Goal: Obtain resource: Download file/media

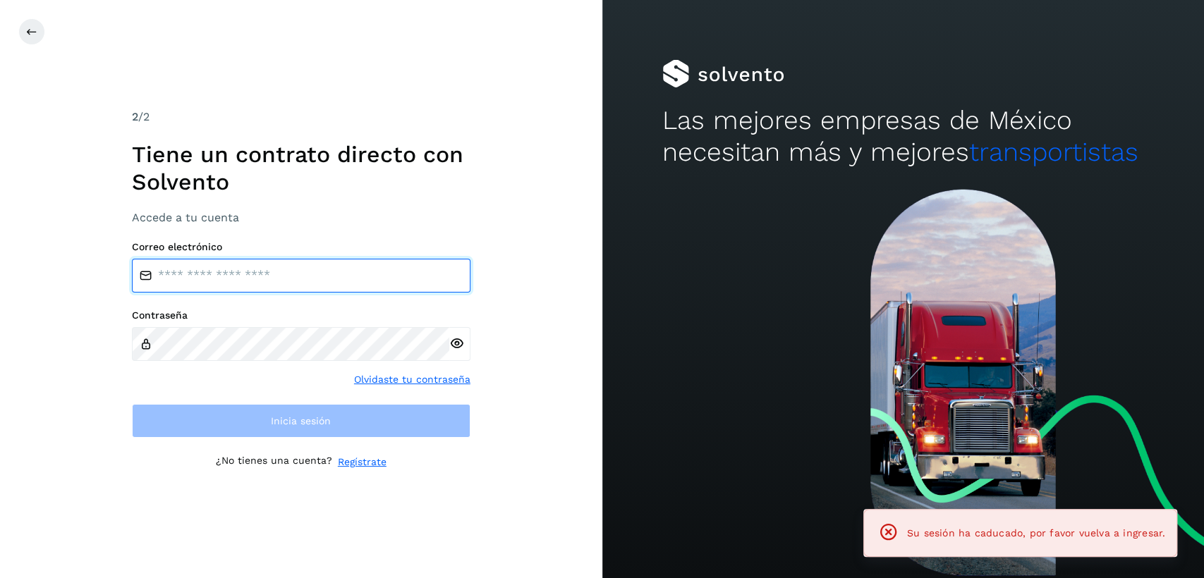
click at [339, 278] on input "email" at bounding box center [301, 276] width 339 height 34
type input "**********"
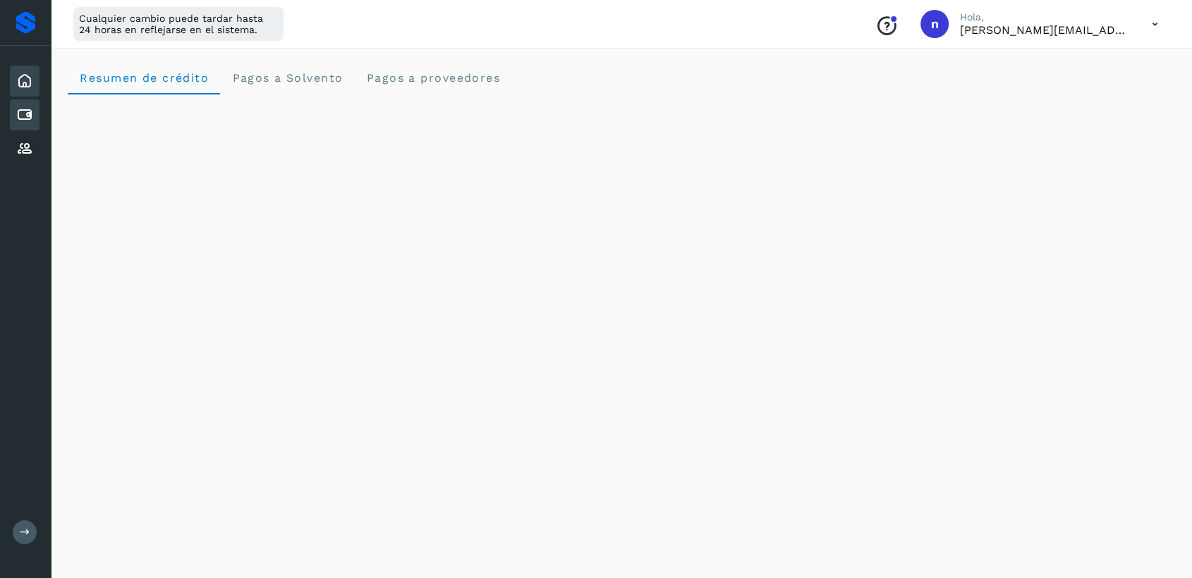
click at [25, 116] on icon at bounding box center [24, 115] width 17 height 17
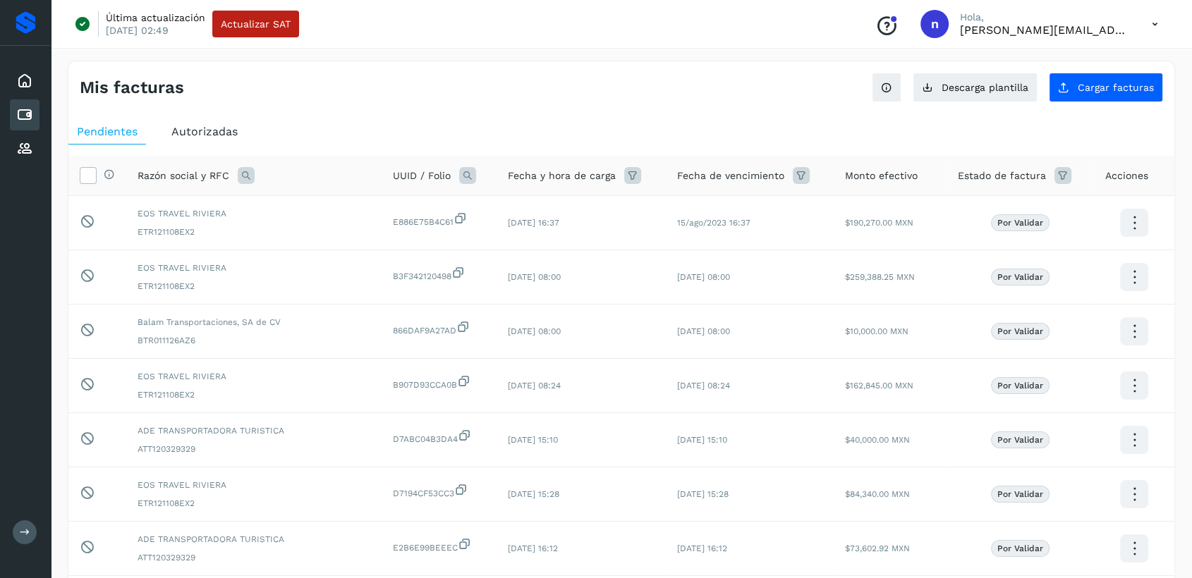
click at [215, 132] on span "Autorizadas" at bounding box center [204, 131] width 66 height 13
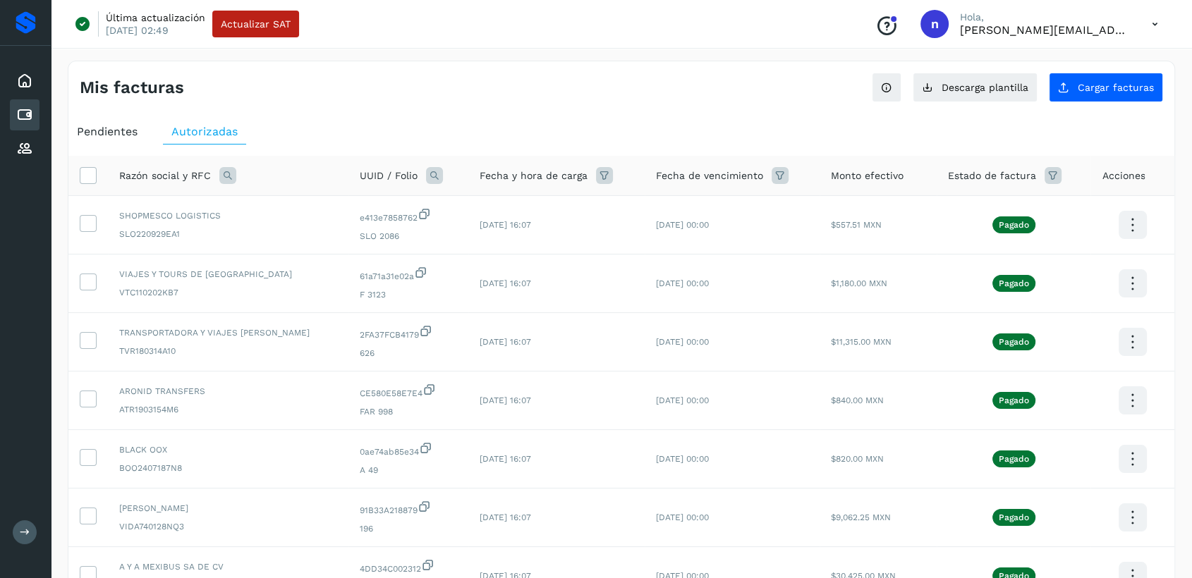
click at [613, 179] on icon at bounding box center [604, 175] width 17 height 17
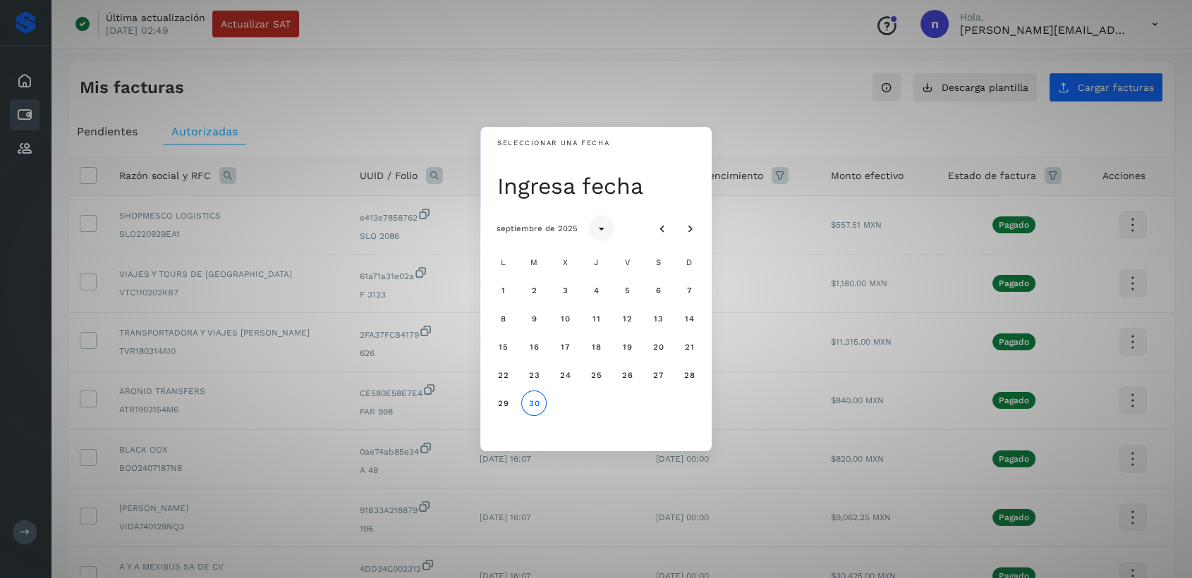
click at [598, 229] on icon "Seleccionar año" at bounding box center [602, 229] width 14 height 14
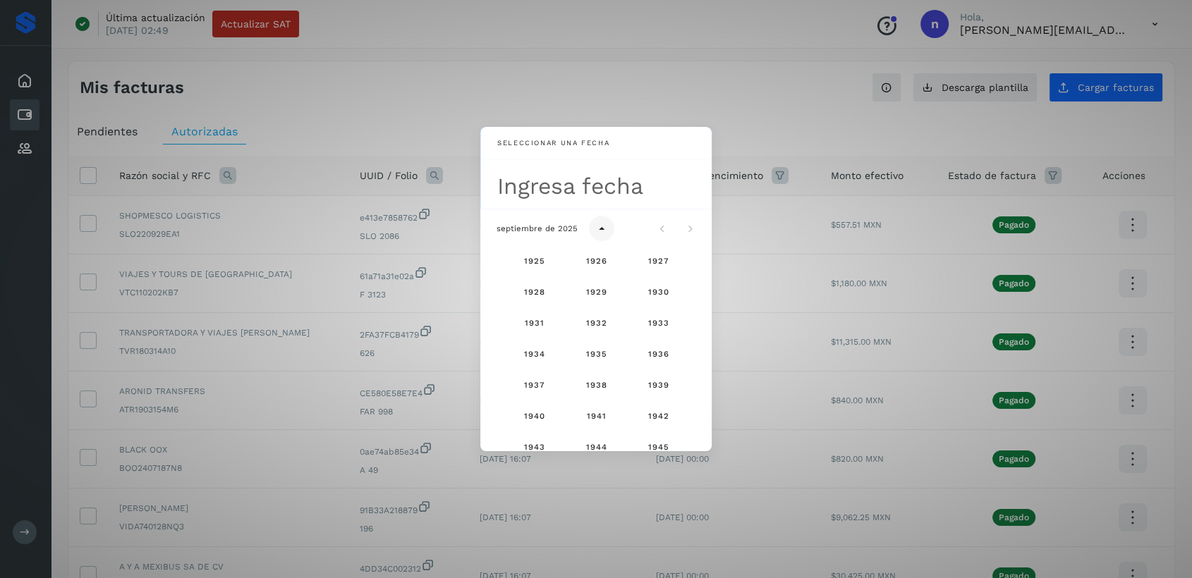
scroll to position [935, 0]
click at [598, 229] on icon "Seleccionar año" at bounding box center [602, 229] width 14 height 14
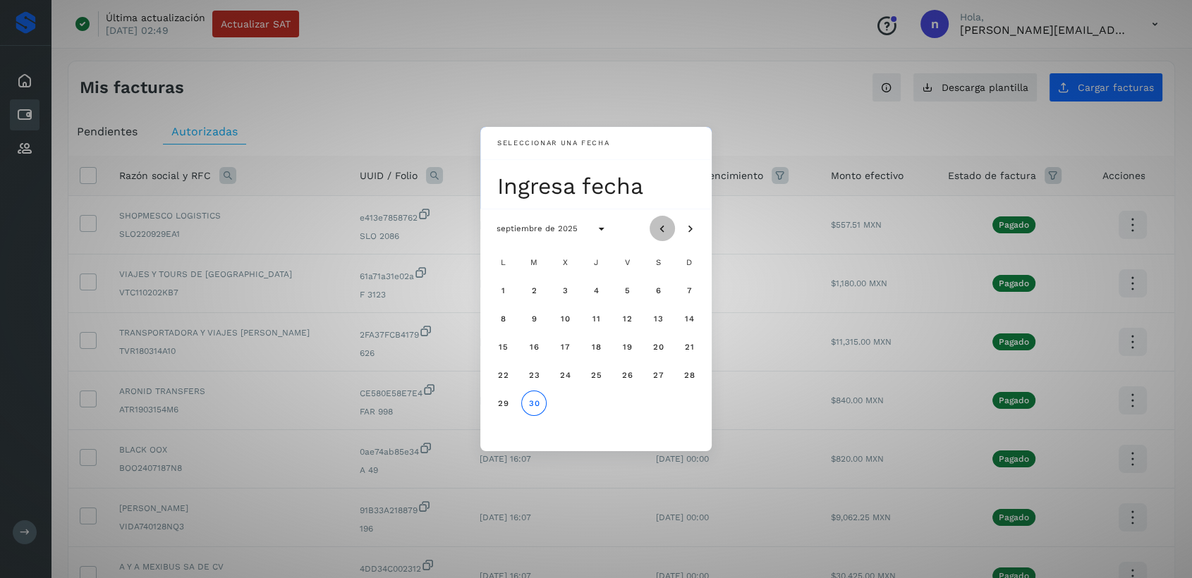
click at [664, 227] on icon "Mes anterior" at bounding box center [662, 229] width 14 height 14
click at [566, 342] on span "13" at bounding box center [564, 347] width 11 height 10
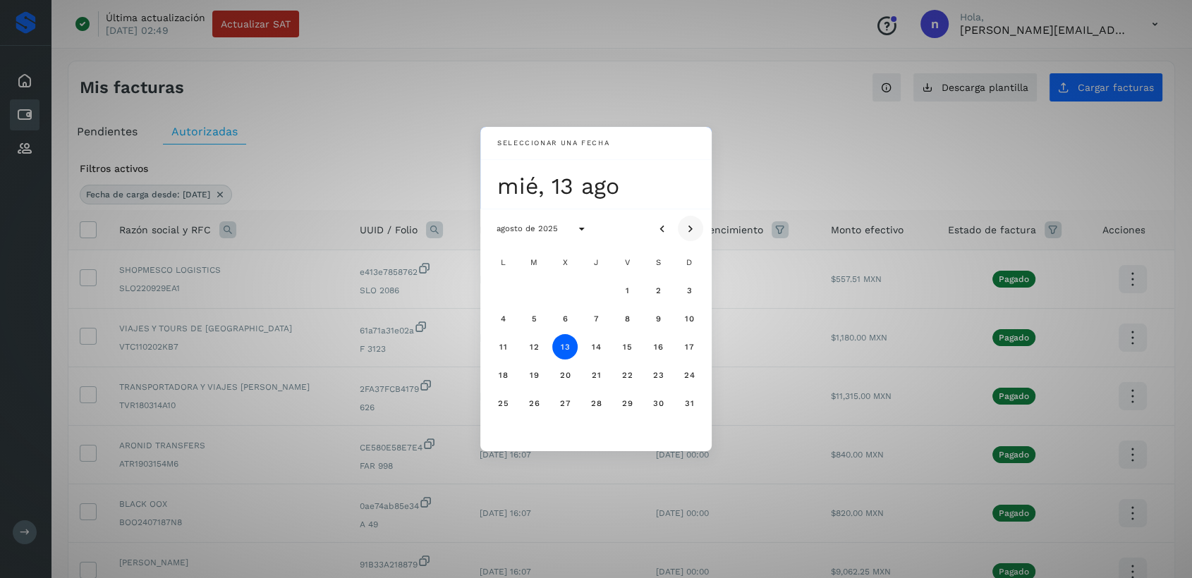
click at [700, 232] on button "Mes siguiente" at bounding box center [690, 228] width 25 height 25
click at [653, 342] on span "20" at bounding box center [658, 347] width 12 height 10
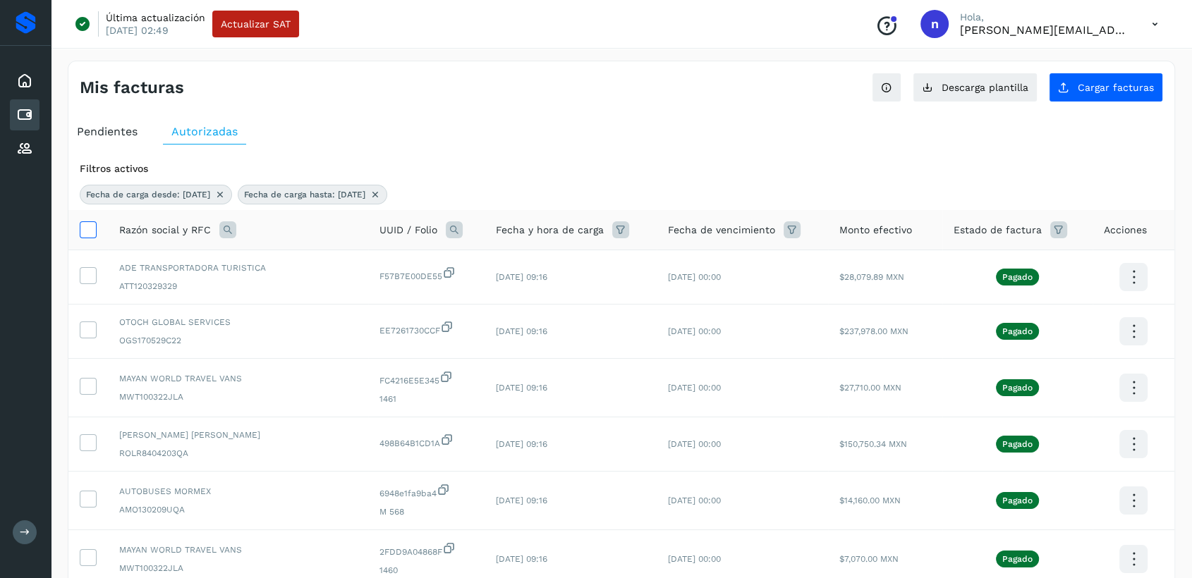
click at [90, 234] on icon at bounding box center [87, 228] width 15 height 15
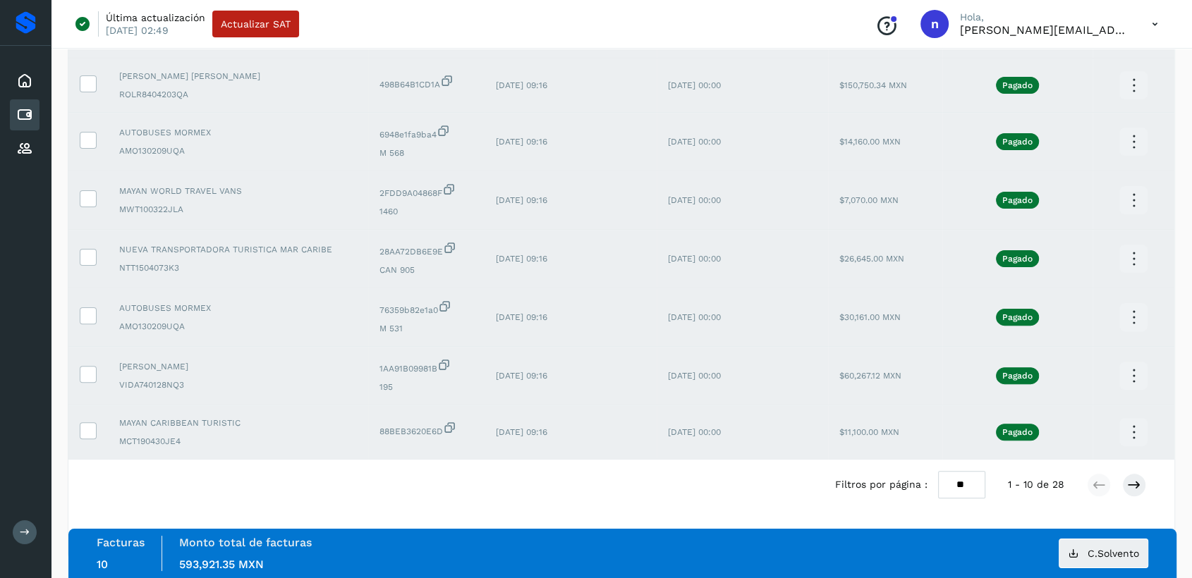
scroll to position [360, 0]
click at [969, 490] on select "** ** **" at bounding box center [961, 485] width 47 height 28
select select "**"
click at [938, 471] on select "** ** **" at bounding box center [961, 485] width 47 height 28
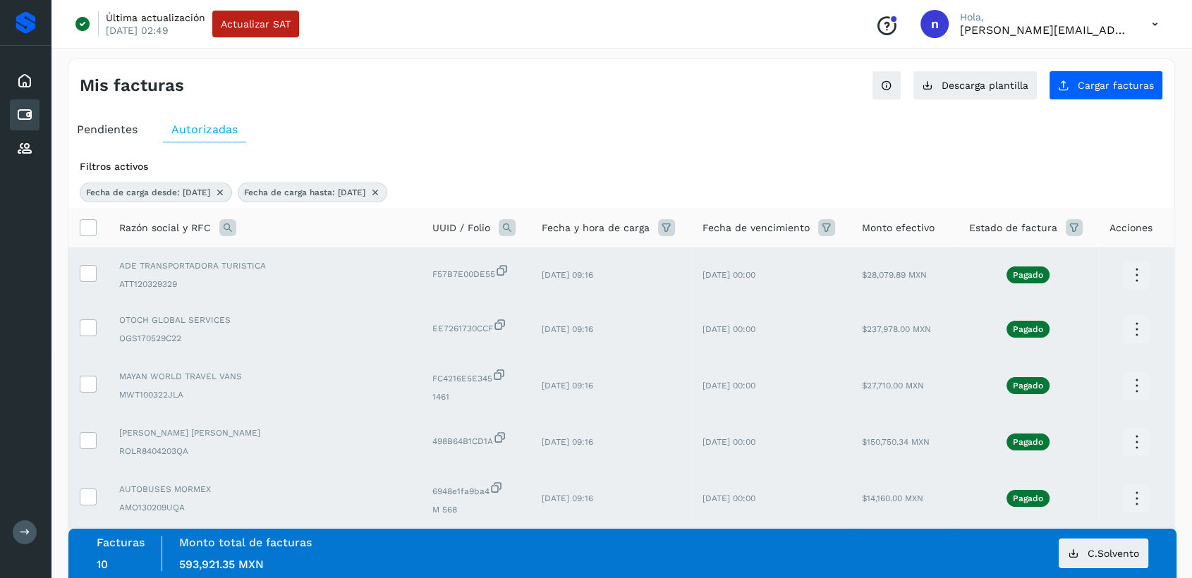
scroll to position [0, 0]
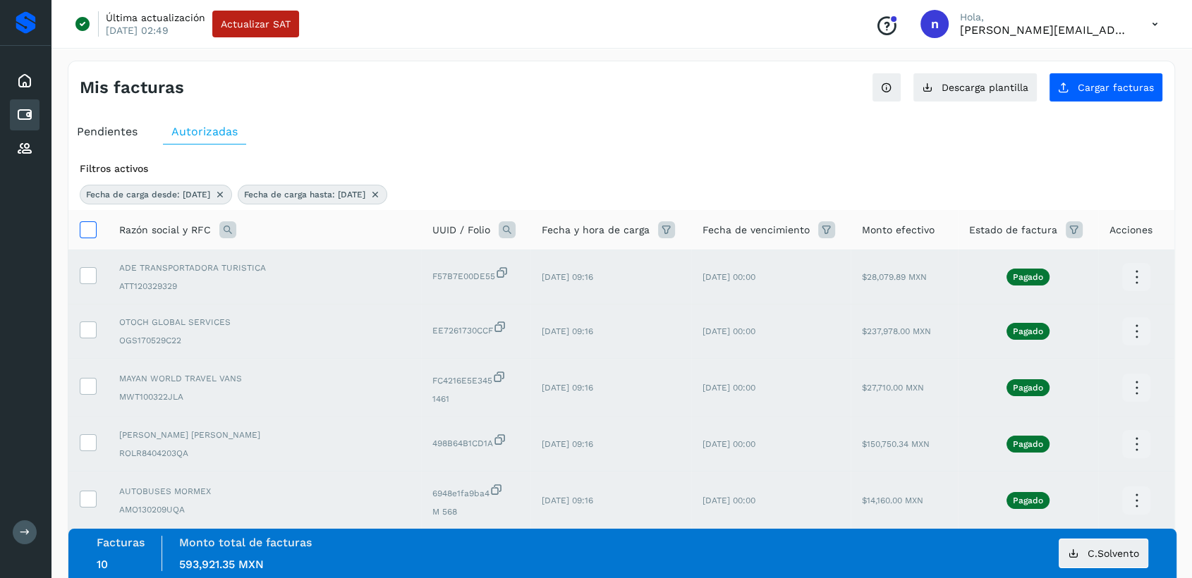
click at [83, 227] on icon at bounding box center [87, 228] width 15 height 15
click at [84, 271] on icon at bounding box center [87, 274] width 15 height 15
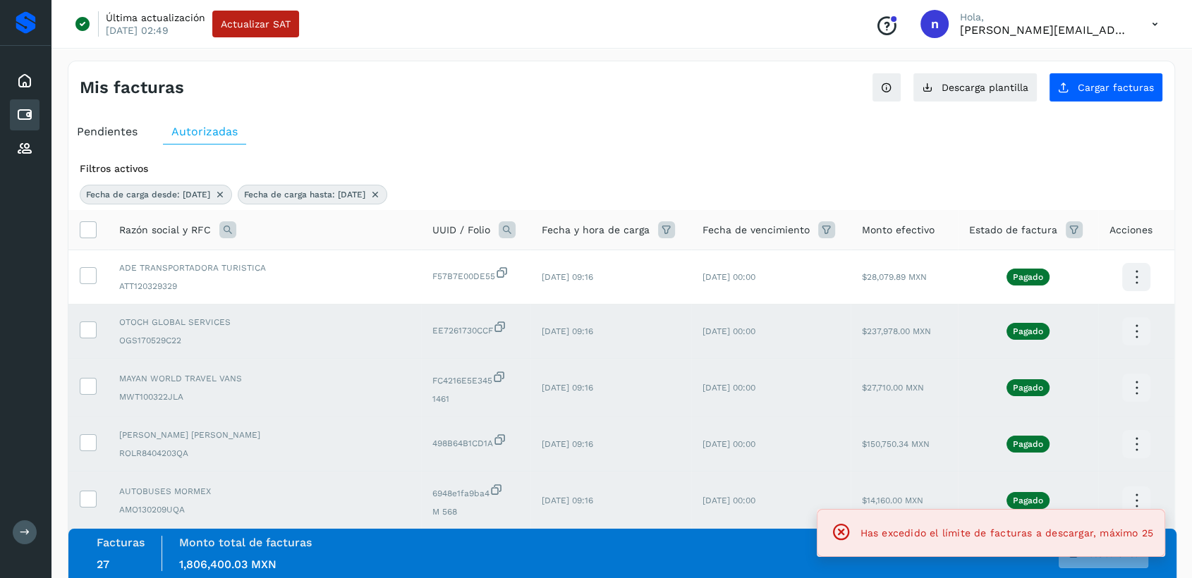
drag, startPoint x: 92, startPoint y: 323, endPoint x: 66, endPoint y: 368, distance: 52.1
click at [91, 326] on icon at bounding box center [87, 329] width 15 height 15
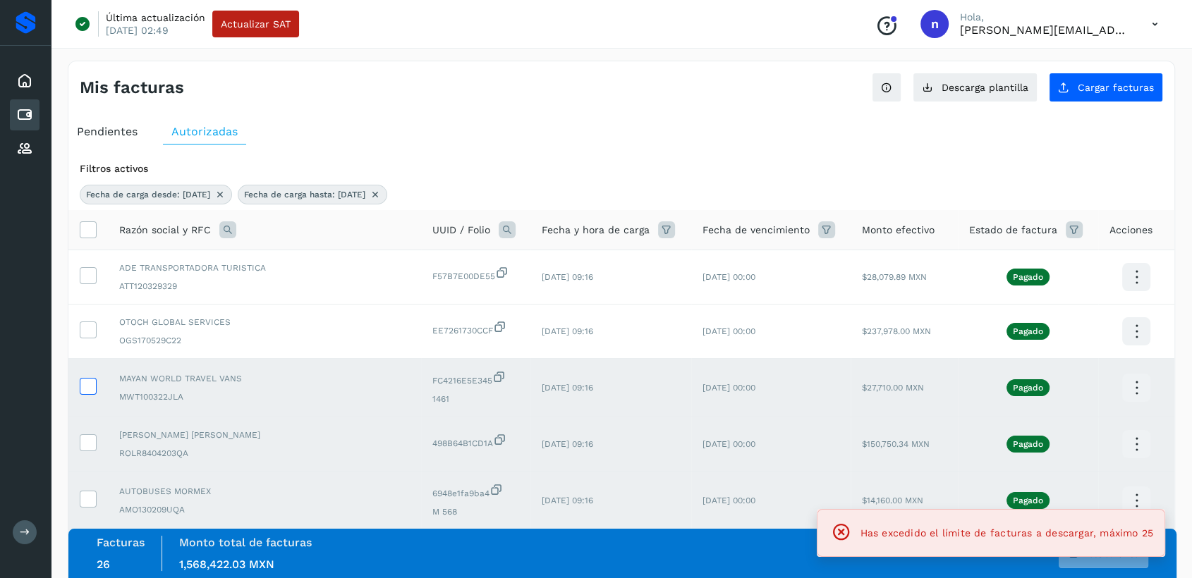
click at [89, 380] on icon at bounding box center [87, 385] width 15 height 15
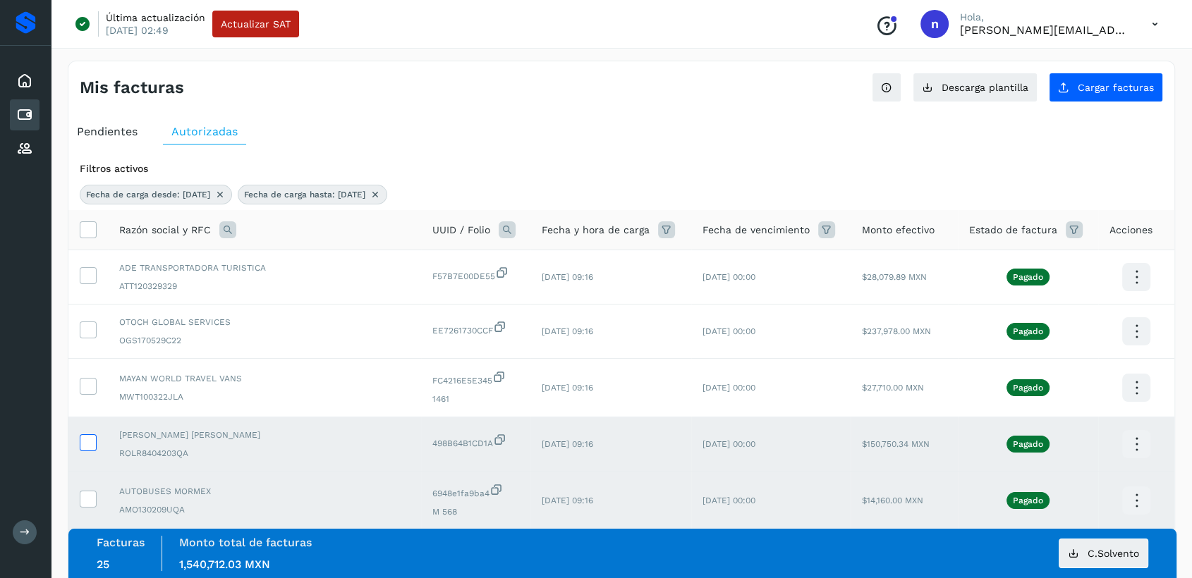
click at [85, 439] on icon at bounding box center [87, 442] width 15 height 15
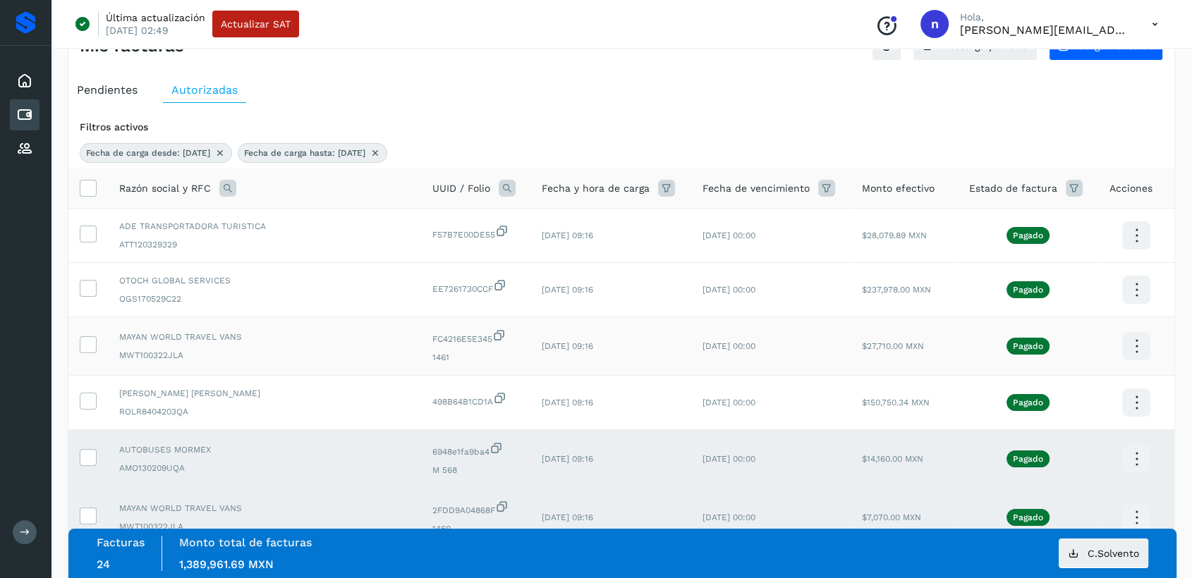
scroll to position [78, 0]
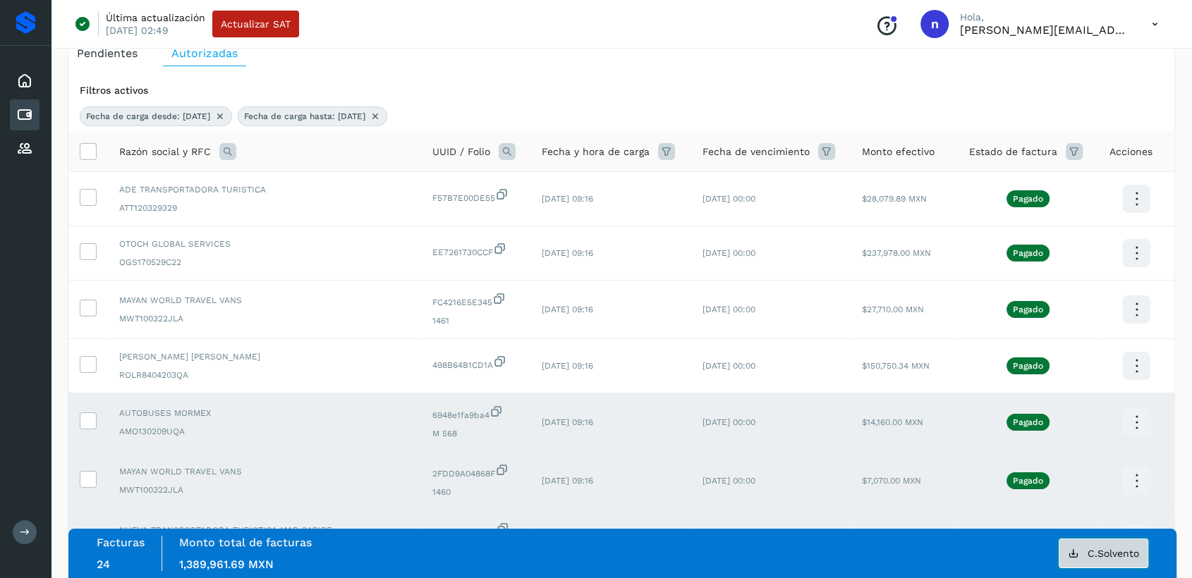
click at [1108, 552] on span "C.Solvento" at bounding box center [1113, 554] width 51 height 10
click at [96, 153] on th at bounding box center [88, 152] width 40 height 40
click at [82, 152] on icon at bounding box center [87, 150] width 15 height 15
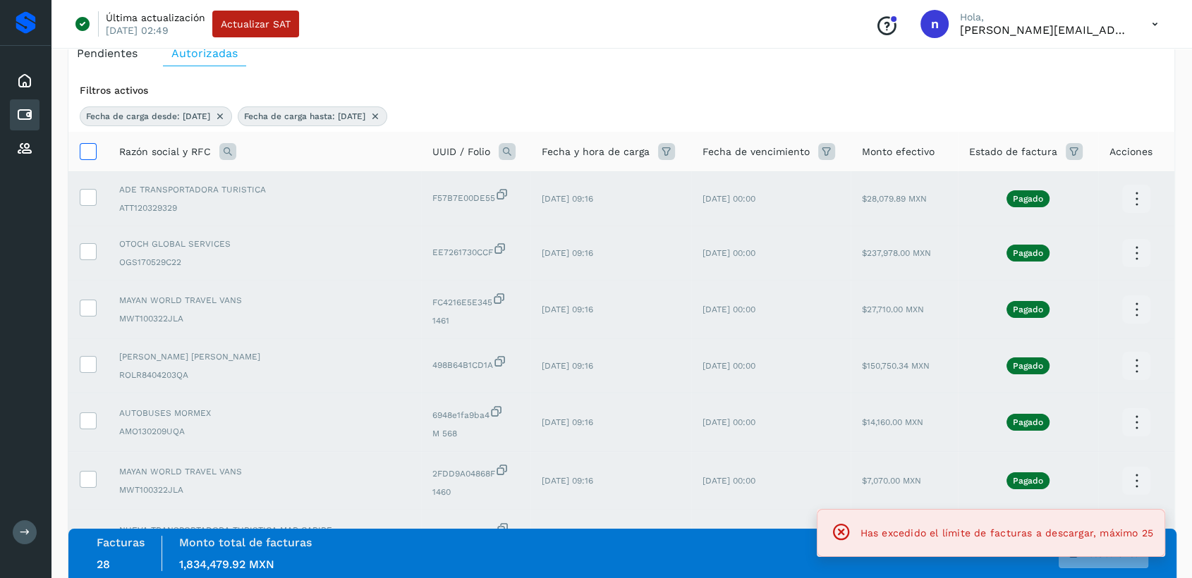
click at [82, 152] on icon at bounding box center [87, 150] width 15 height 15
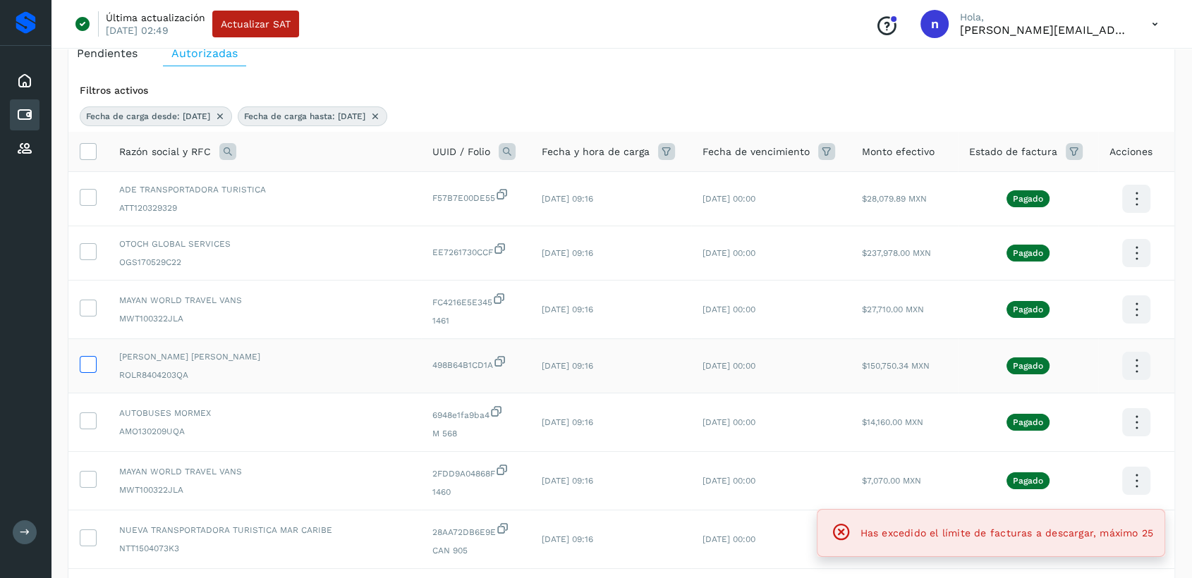
click at [90, 366] on icon at bounding box center [87, 363] width 15 height 15
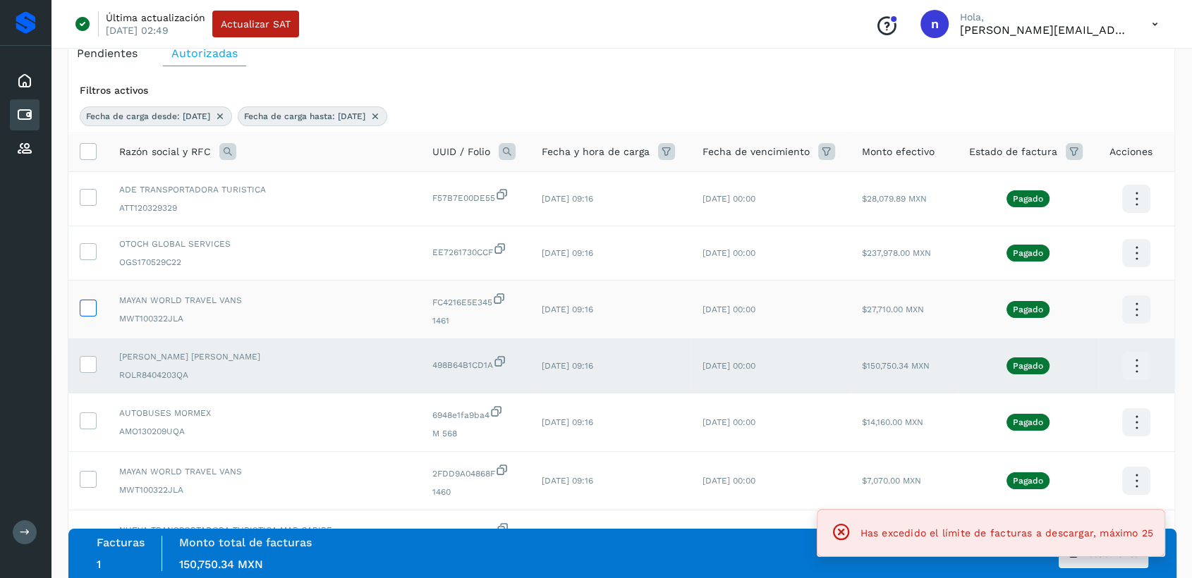
click at [87, 302] on icon at bounding box center [87, 307] width 15 height 15
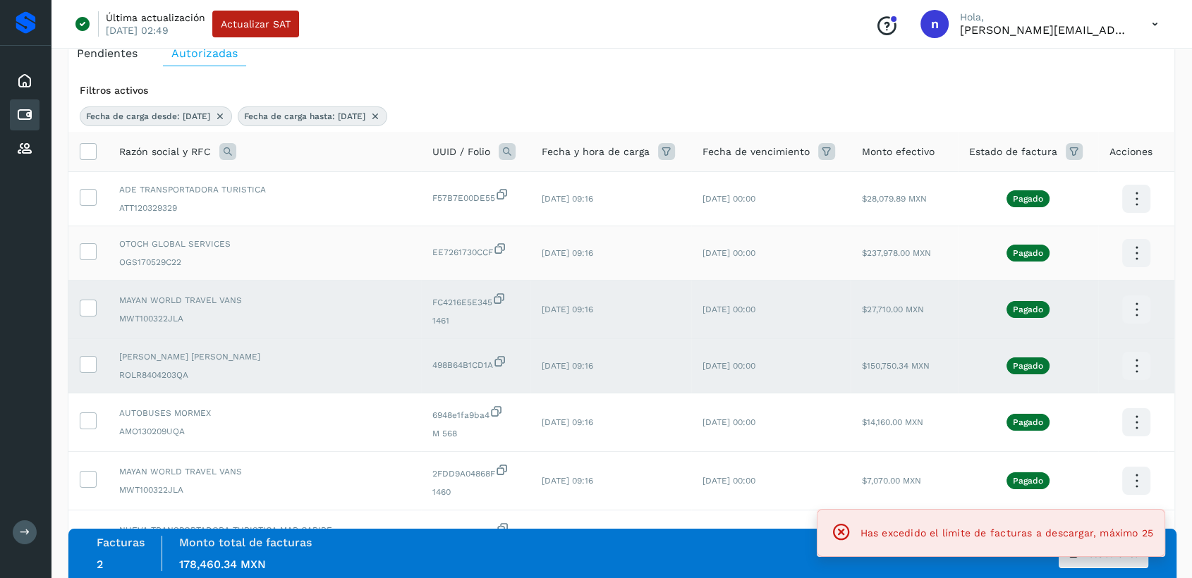
click at [83, 241] on td at bounding box center [88, 253] width 40 height 54
click at [92, 198] on icon at bounding box center [87, 196] width 15 height 15
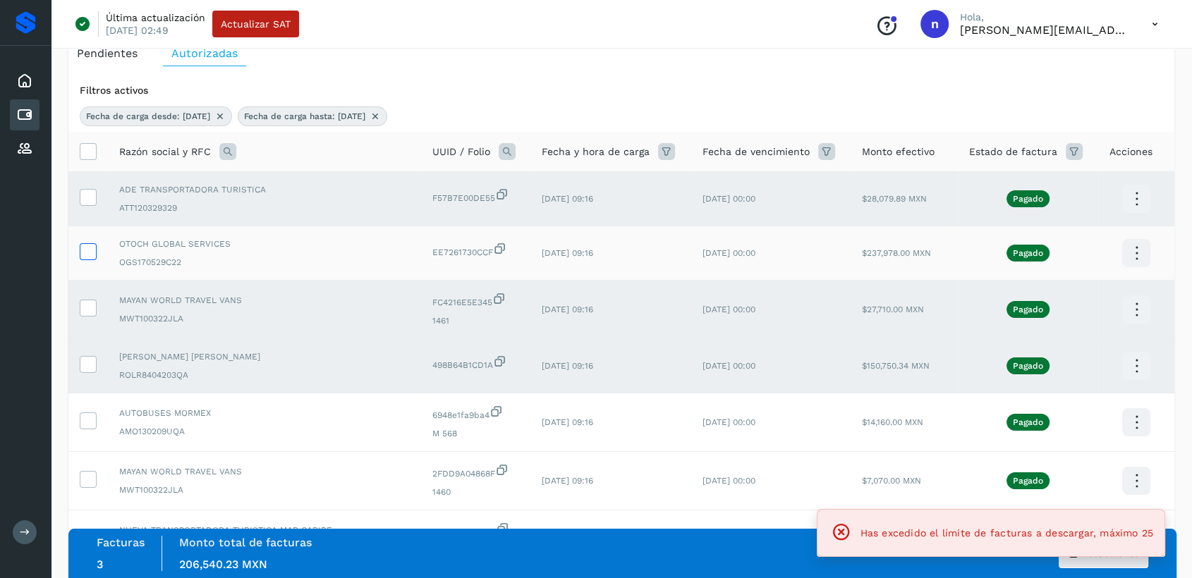
click at [94, 248] on icon at bounding box center [87, 250] width 15 height 15
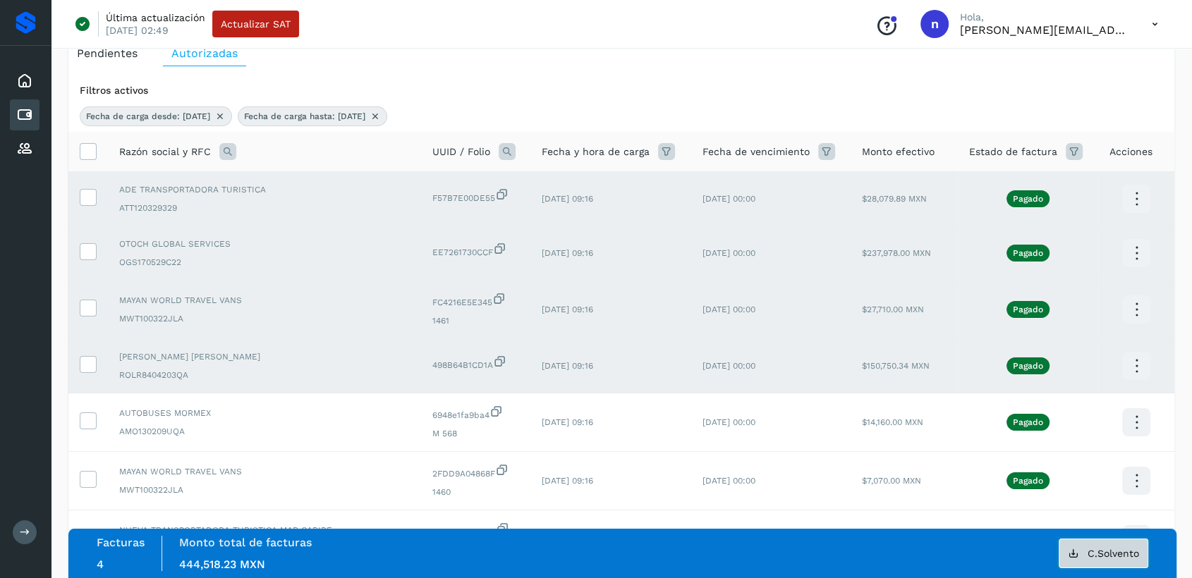
click at [1116, 554] on span "C.Solvento" at bounding box center [1113, 554] width 51 height 10
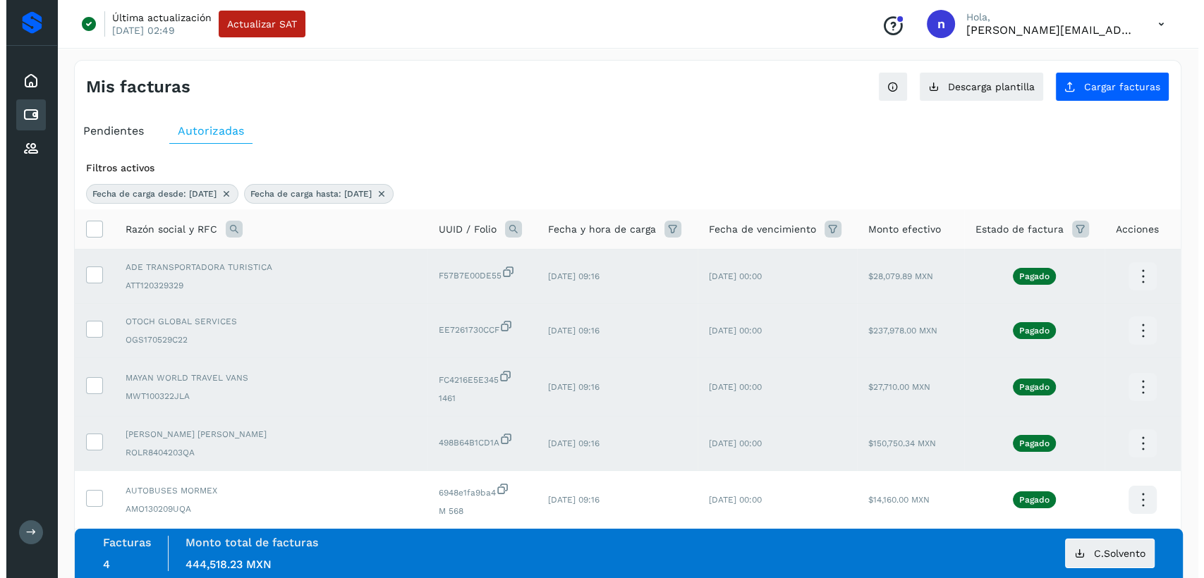
scroll to position [0, 0]
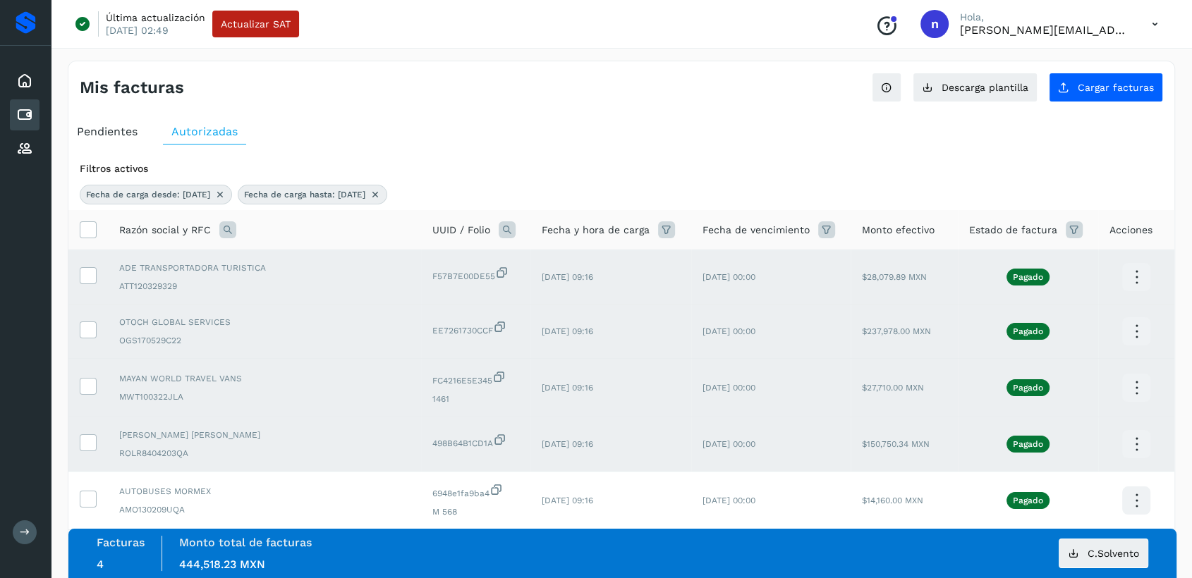
click at [1164, 20] on icon at bounding box center [1155, 24] width 29 height 29
click at [1086, 101] on div "Cerrar sesión" at bounding box center [1085, 91] width 168 height 27
